Goal: Task Accomplishment & Management: Manage account settings

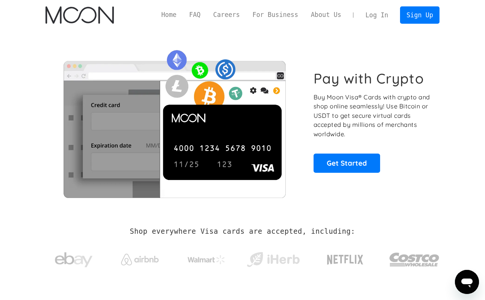
click at [369, 20] on link "Log In" at bounding box center [376, 15] width 35 height 17
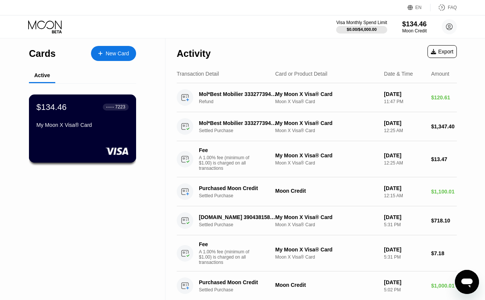
click at [102, 113] on div "$134.46 ● ● ● ● 7223 My Moon X Visa® Card" at bounding box center [82, 116] width 92 height 29
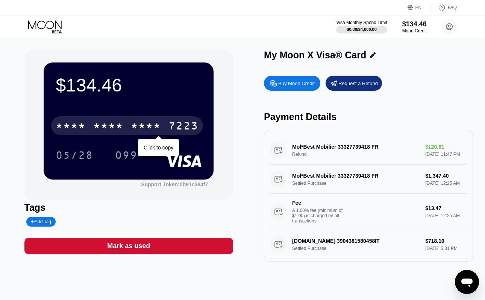
click at [145, 128] on div "* * * *" at bounding box center [146, 127] width 30 height 12
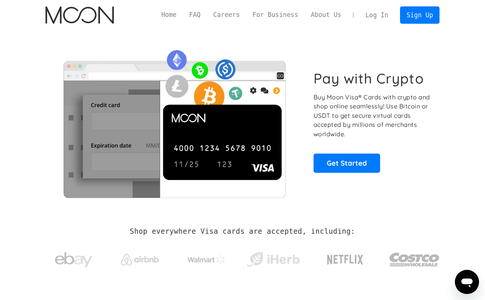
click at [376, 16] on link "Log In" at bounding box center [376, 15] width 35 height 17
